Goal: Task Accomplishment & Management: Complete application form

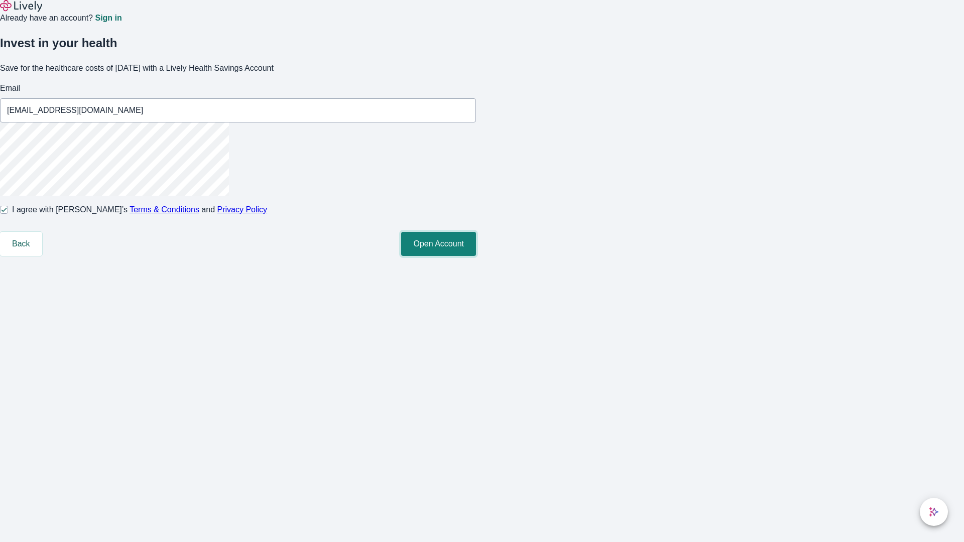
click at [476, 256] on button "Open Account" at bounding box center [438, 244] width 75 height 24
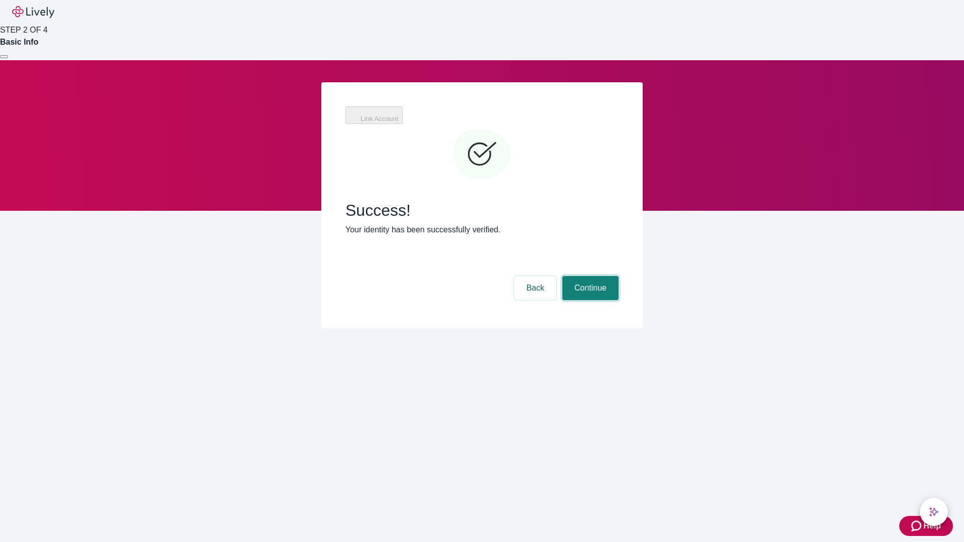
click at [589, 276] on button "Continue" at bounding box center [590, 288] width 56 height 24
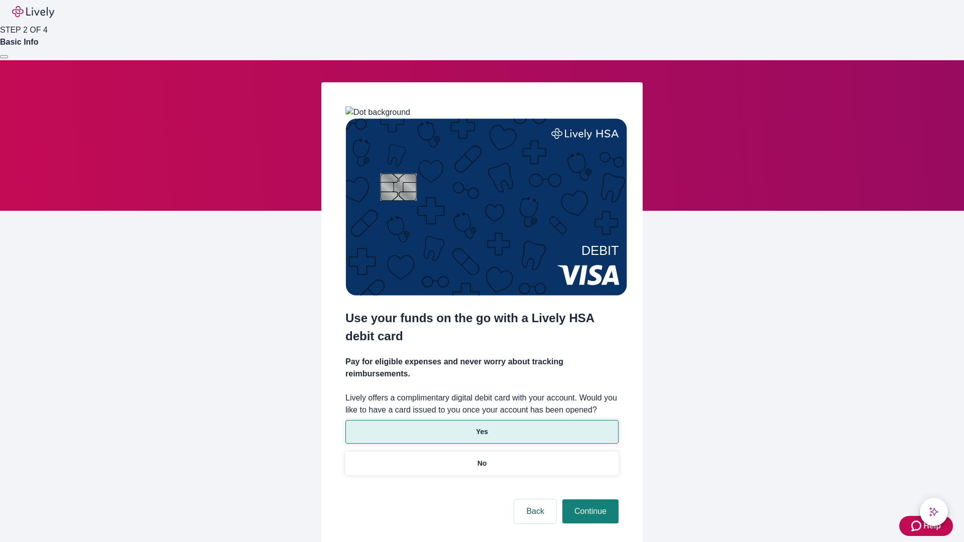
click at [481, 427] on p "Yes" at bounding box center [482, 432] width 12 height 11
click at [589, 499] on button "Continue" at bounding box center [590, 511] width 56 height 24
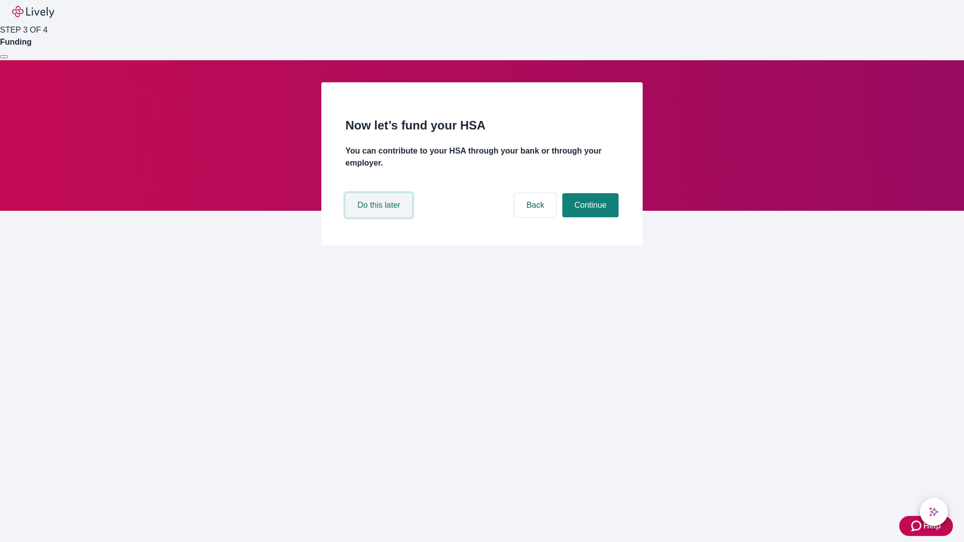
click at [380, 217] on button "Do this later" at bounding box center [378, 205] width 67 height 24
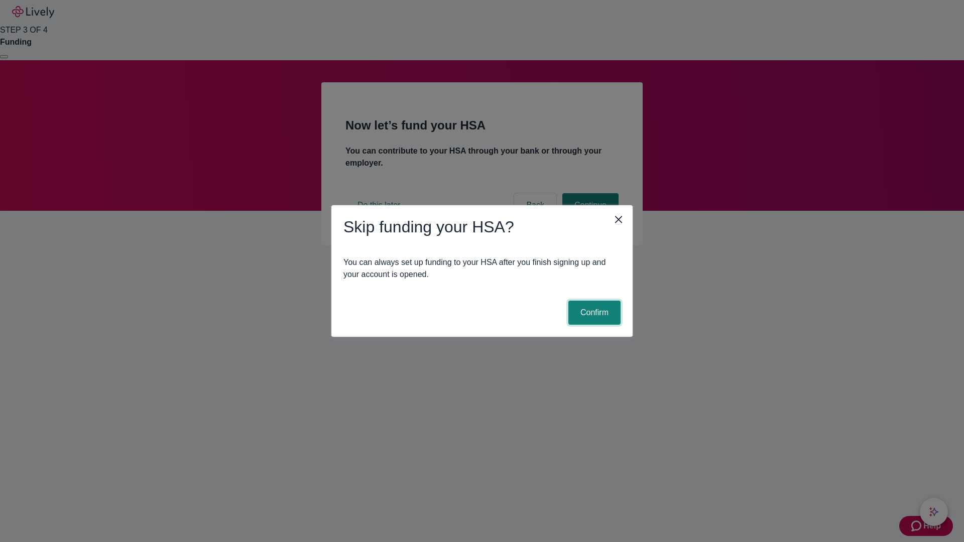
click at [593, 313] on button "Confirm" at bounding box center [594, 313] width 52 height 24
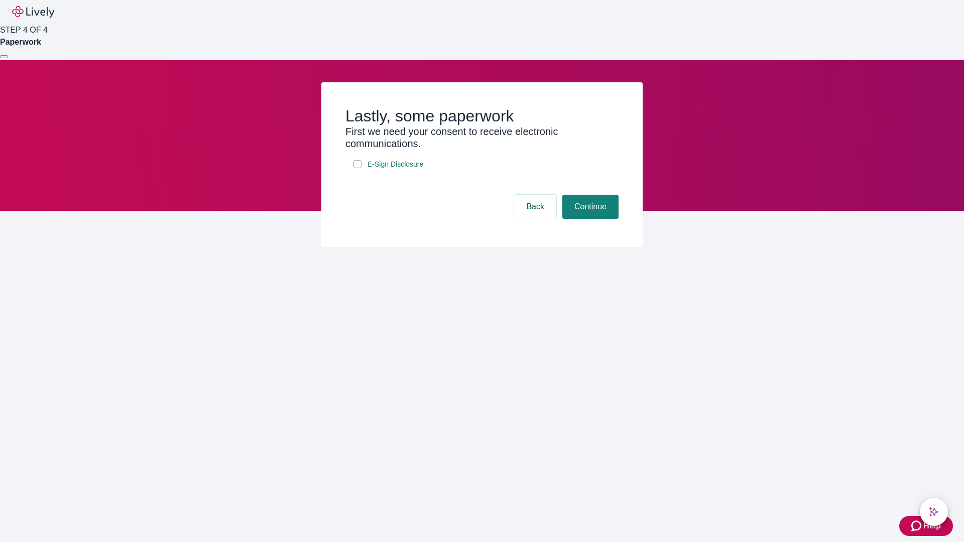
click at [357, 168] on input "E-Sign Disclosure" at bounding box center [357, 164] width 8 height 8
checkbox input "true"
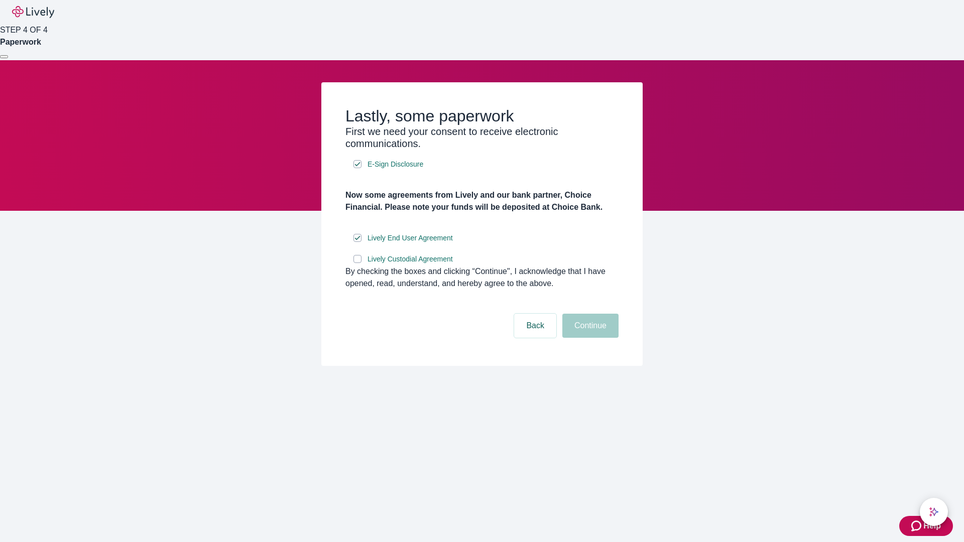
click at [357, 263] on input "Lively Custodial Agreement" at bounding box center [357, 259] width 8 height 8
checkbox input "true"
click at [589, 338] on button "Continue" at bounding box center [590, 326] width 56 height 24
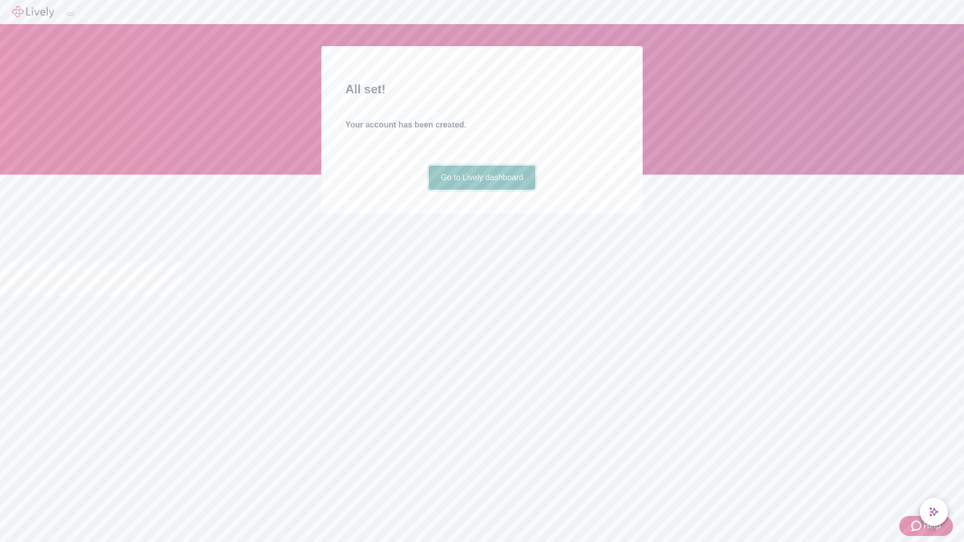
click at [481, 190] on link "Go to Lively dashboard" at bounding box center [482, 178] width 107 height 24
